Goal: Book appointment/travel/reservation

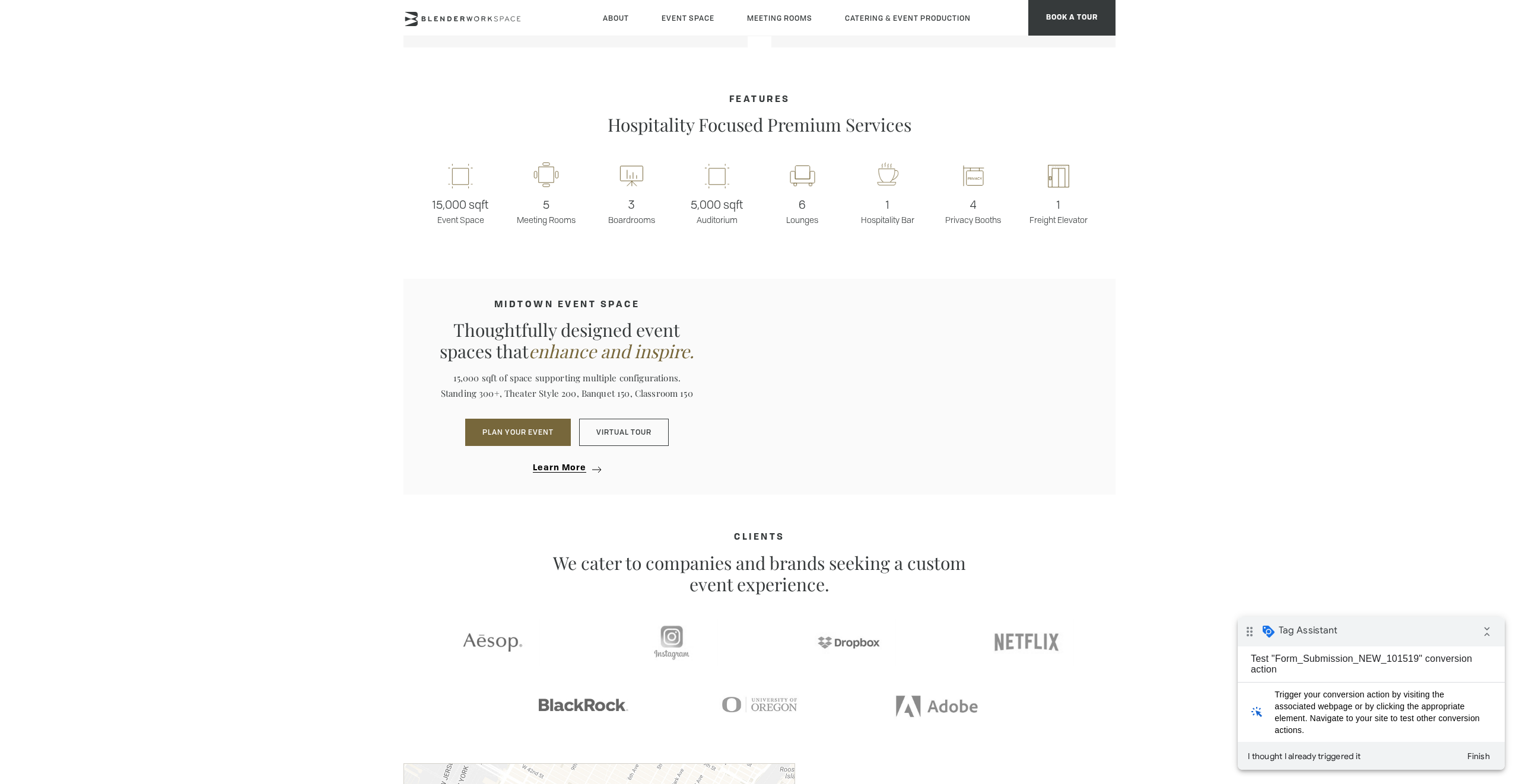
scroll to position [914, 0]
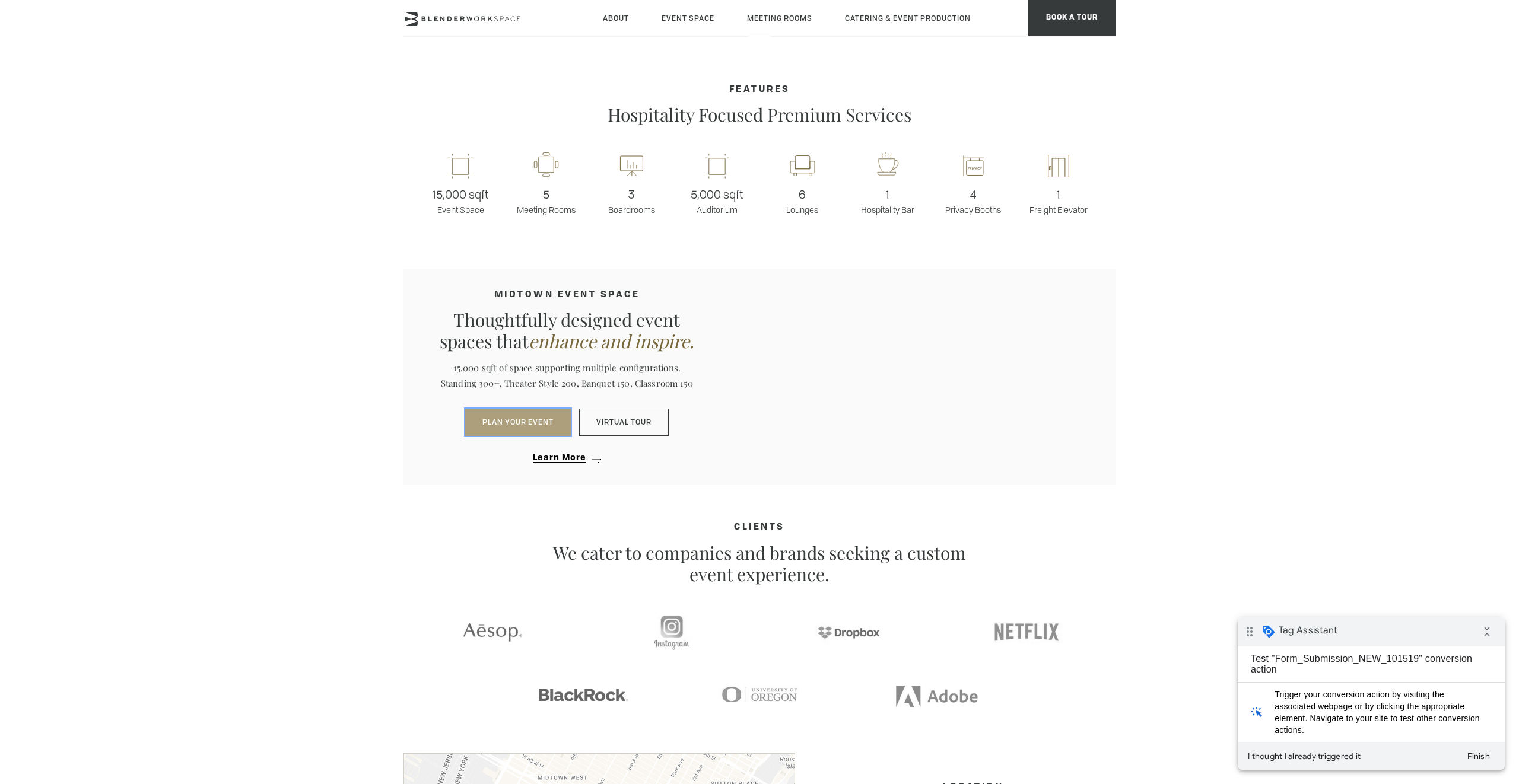
click at [491, 427] on button "PLAN YOUR EVENT" at bounding box center [517, 422] width 105 height 27
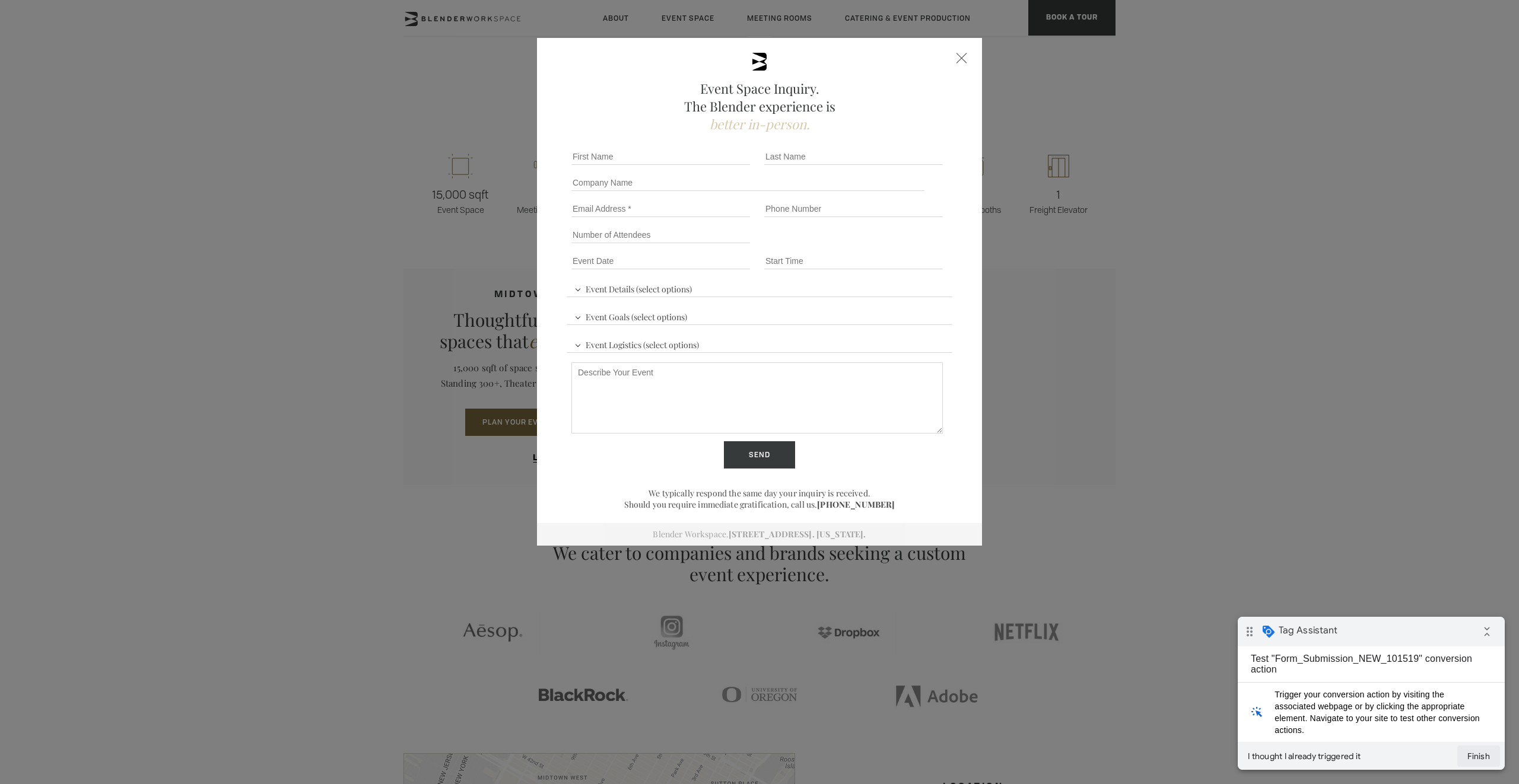
click at [1485, 759] on button "Finish" at bounding box center [1478, 756] width 43 height 22
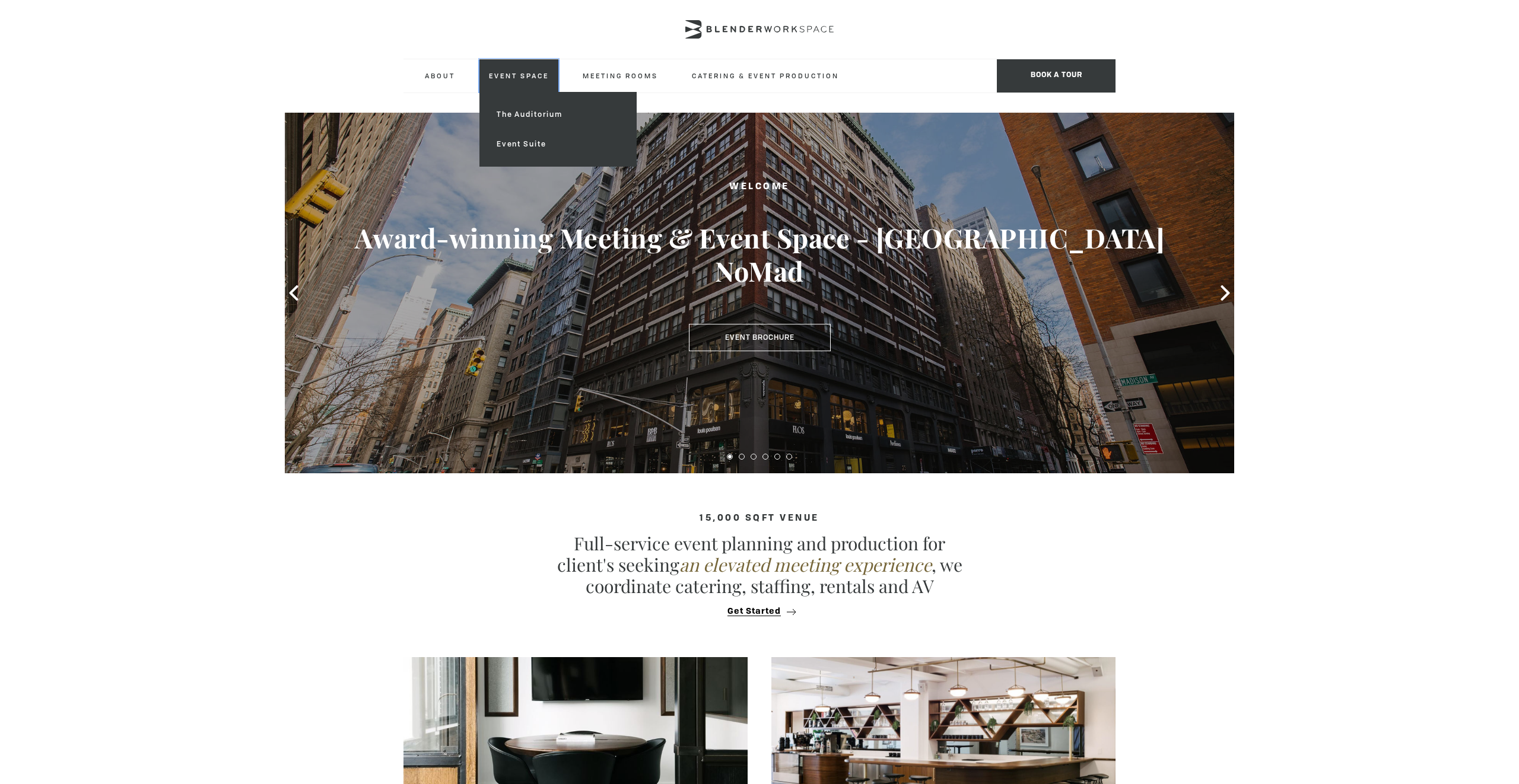
click at [496, 77] on link "Event Space" at bounding box center [518, 75] width 79 height 32
